Goal: Book appointment/travel/reservation

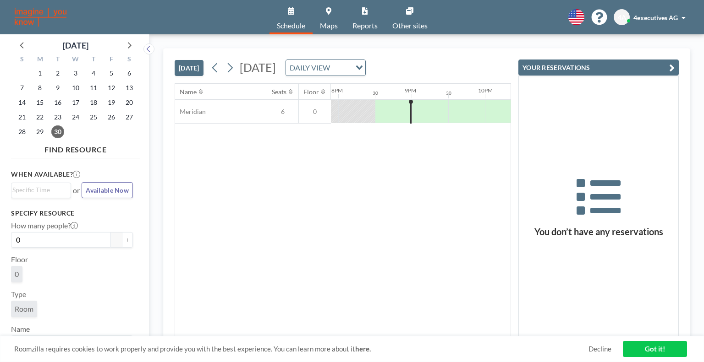
scroll to position [0, 1466]
click at [199, 64] on button "[DATE]" at bounding box center [189, 68] width 29 height 16
click at [233, 66] on icon at bounding box center [229, 68] width 9 height 14
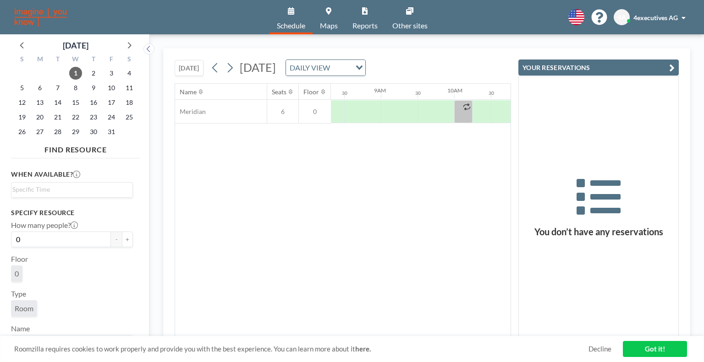
scroll to position [0, 608]
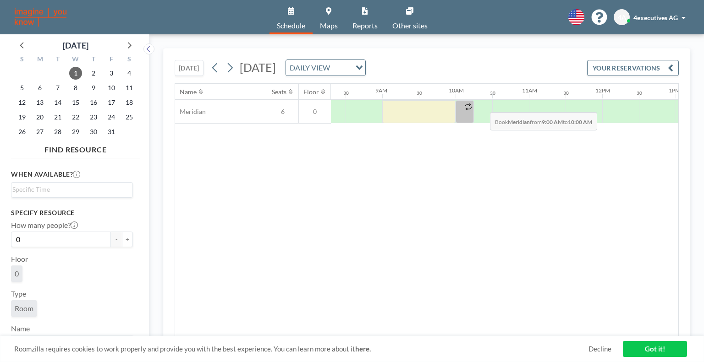
drag, startPoint x: 392, startPoint y: 122, endPoint x: 421, endPoint y: 105, distance: 33.9
click at [421, 105] on div at bounding box center [418, 111] width 73 height 23
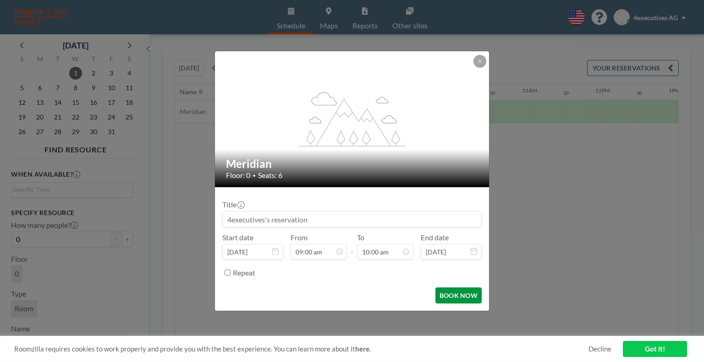
click at [459, 294] on button "BOOK NOW" at bounding box center [458, 296] width 46 height 16
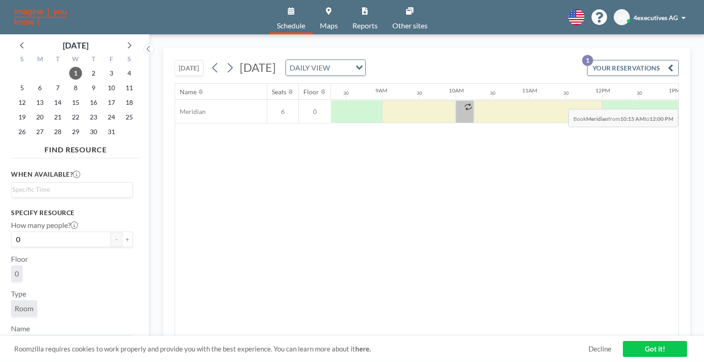
drag, startPoint x: 480, startPoint y: 101, endPoint x: 581, endPoint y: 102, distance: 101.2
click at [581, 102] on div at bounding box center [538, 111] width 128 height 23
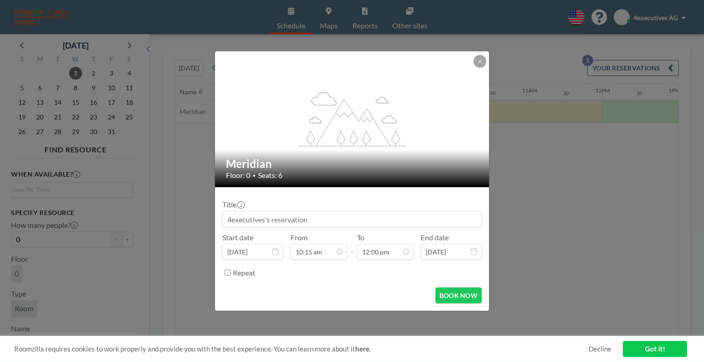
click at [539, 192] on div "flex-grow: 1.2; Meridian Floor: 0 • Seats: 6 Title Start date [DATE] From 10:15…" at bounding box center [352, 181] width 704 height 362
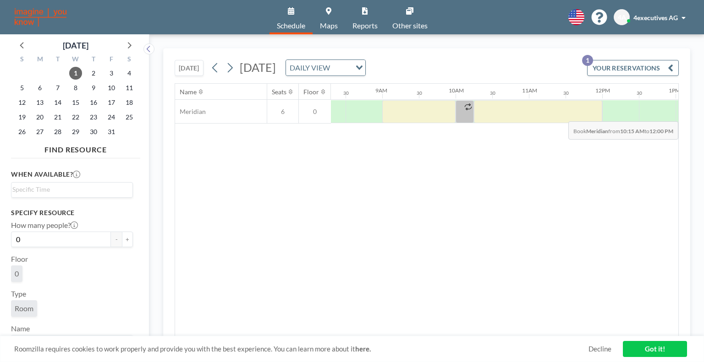
drag, startPoint x: 479, startPoint y: 110, endPoint x: 594, endPoint y: 114, distance: 115.0
click at [594, 114] on div at bounding box center [538, 111] width 128 height 23
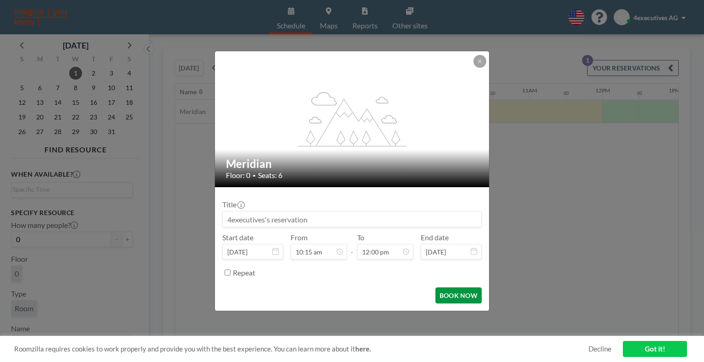
click at [464, 293] on button "BOOK NOW" at bounding box center [458, 296] width 46 height 16
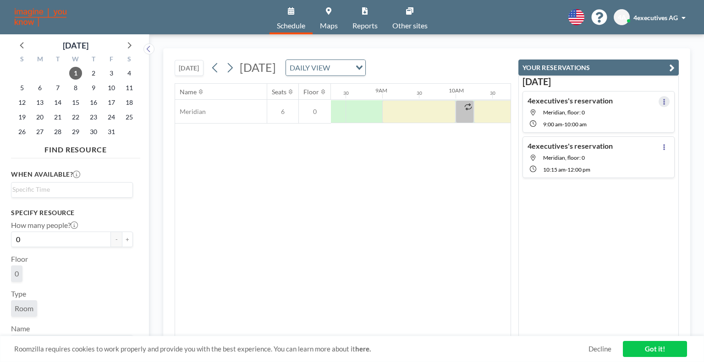
click at [662, 104] on icon at bounding box center [664, 102] width 4 height 6
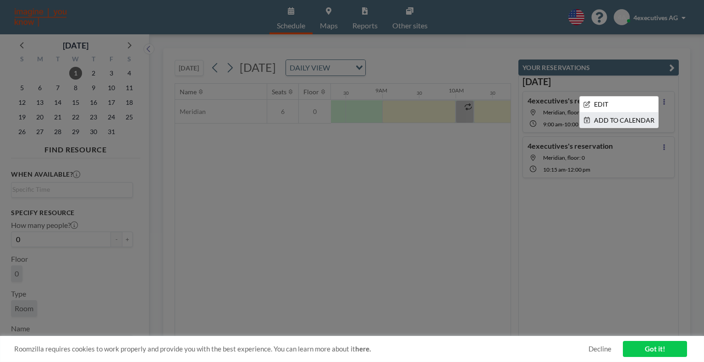
click at [633, 119] on li "ADD TO CALENDAR" at bounding box center [619, 121] width 78 height 16
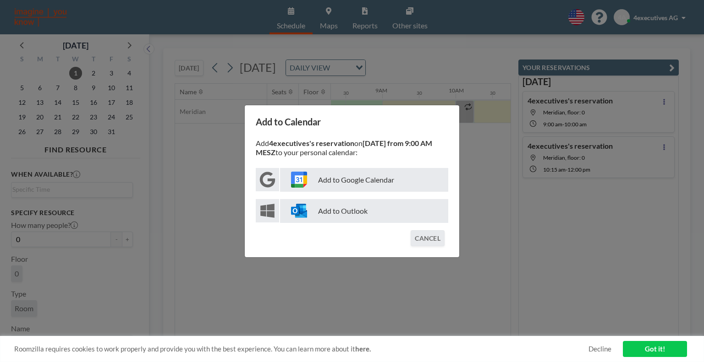
click at [353, 181] on p "Add to Google Calendar" at bounding box center [364, 180] width 168 height 24
click at [498, 233] on div "Add to Calendar Add 4executives's reservation on [DATE] from 9:00 AM MESZ to yo…" at bounding box center [352, 181] width 704 height 362
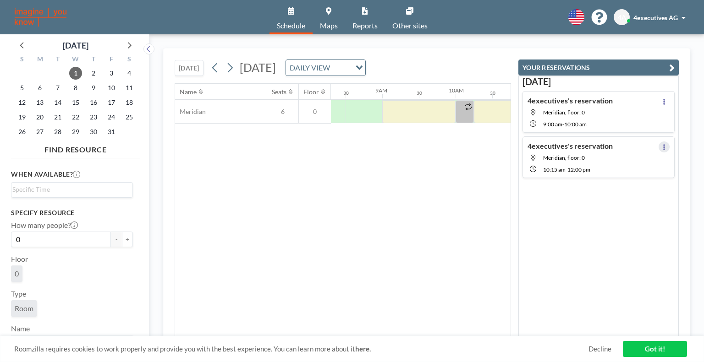
click at [662, 147] on icon at bounding box center [664, 147] width 4 height 6
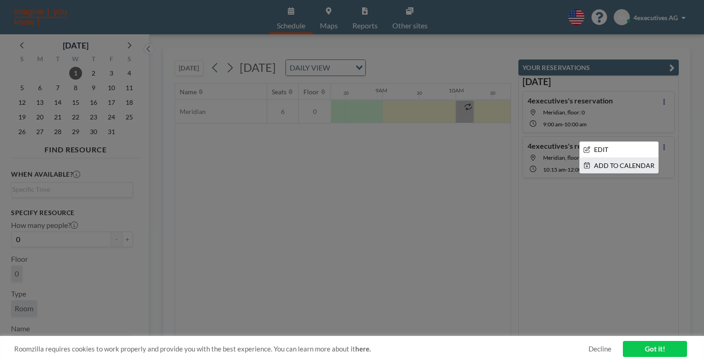
click at [624, 164] on li "ADD TO CALENDAR" at bounding box center [619, 166] width 78 height 16
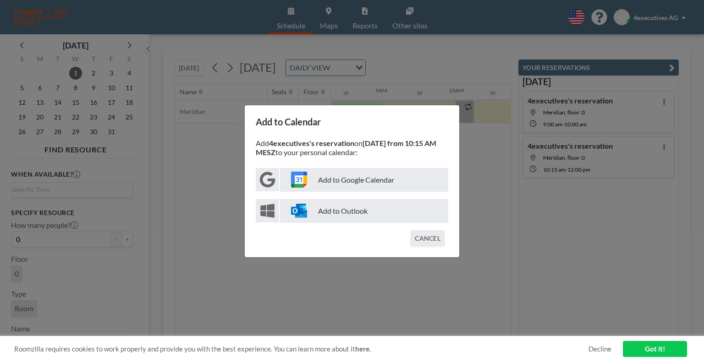
click at [337, 180] on p "Add to Google Calendar" at bounding box center [364, 180] width 168 height 24
